Goal: Submit feedback/report problem: Submit feedback/report problem

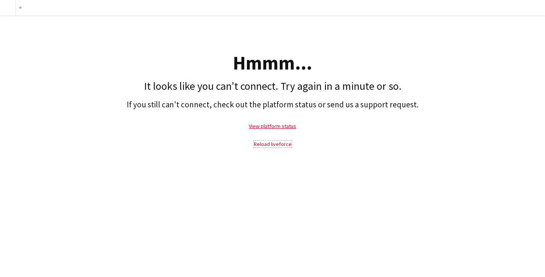
click at [267, 143] on link "Reload liveforce" at bounding box center [273, 143] width 38 height 7
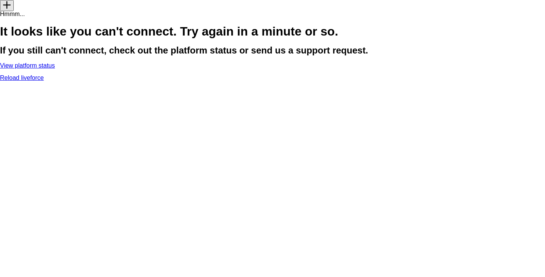
click at [55, 69] on link "View platform status" at bounding box center [27, 65] width 55 height 6
click at [44, 81] on link "Reload liveforce" at bounding box center [22, 77] width 44 height 6
